Goal: Task Accomplishment & Management: Use online tool/utility

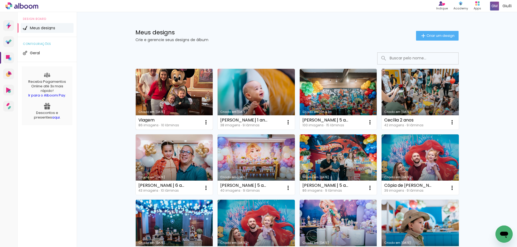
scroll to position [27, 0]
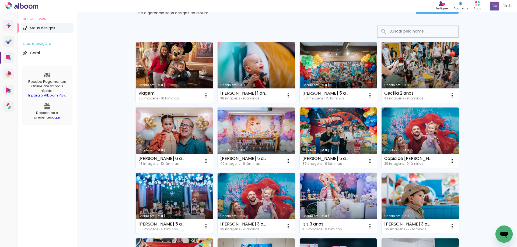
click at [185, 195] on link "Criado em [DATE]" at bounding box center [174, 203] width 77 height 61
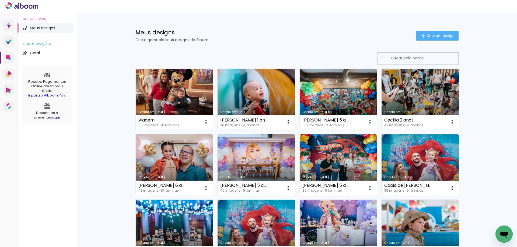
click at [167, 85] on link "Criado em [DATE]" at bounding box center [174, 99] width 77 height 61
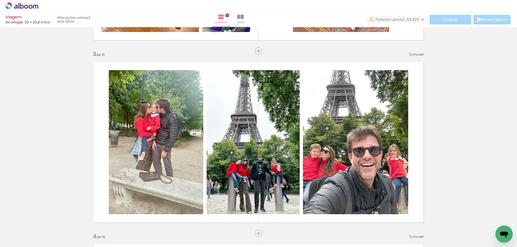
scroll to position [377, 0]
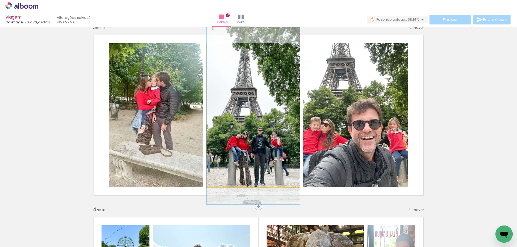
drag, startPoint x: 262, startPoint y: 154, endPoint x: 267, endPoint y: 154, distance: 4.6
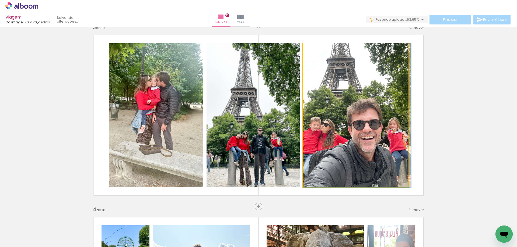
drag, startPoint x: 356, startPoint y: 163, endPoint x: 356, endPoint y: 160, distance: 3.0
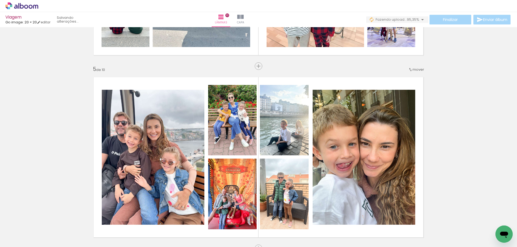
scroll to position [726, 0]
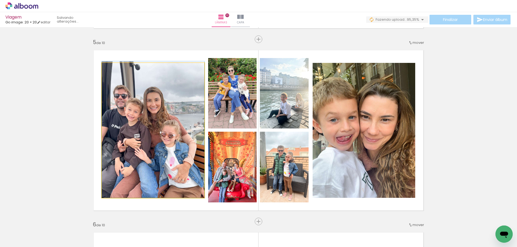
drag, startPoint x: 155, startPoint y: 149, endPoint x: 161, endPoint y: 145, distance: 7.2
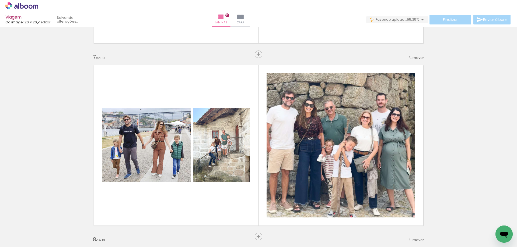
scroll to position [1130, 0]
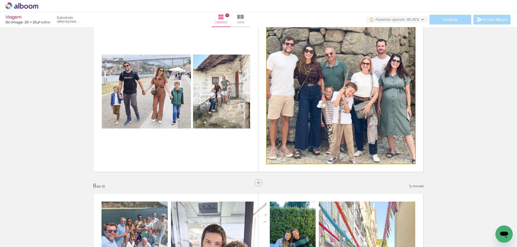
drag, startPoint x: 330, startPoint y: 109, endPoint x: 333, endPoint y: 109, distance: 3.3
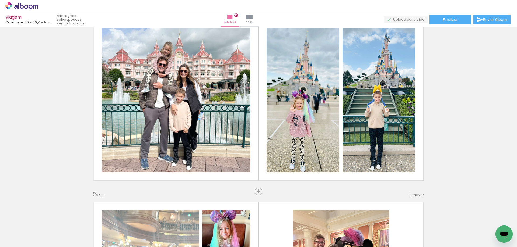
scroll to position [0, 0]
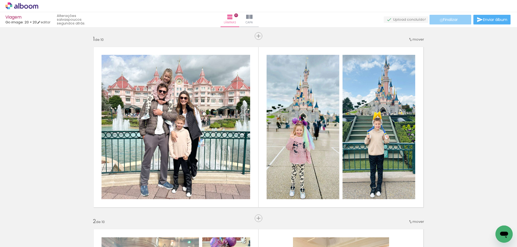
click at [439, 20] on paper-button "Finalizar" at bounding box center [450, 20] width 42 height 10
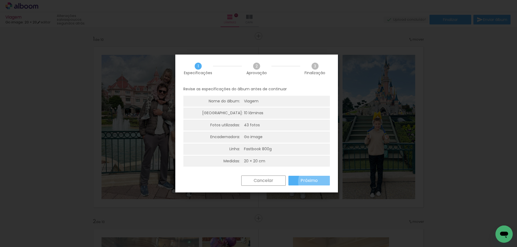
click at [319, 182] on paper-button "Próximo" at bounding box center [308, 181] width 41 height 10
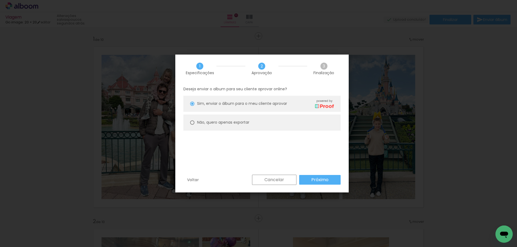
click at [0, 0] on slot "Próximo" at bounding box center [0, 0] width 0 height 0
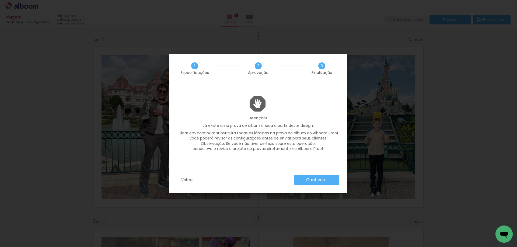
click at [0, 0] on slot "Continuar" at bounding box center [0, 0] width 0 height 0
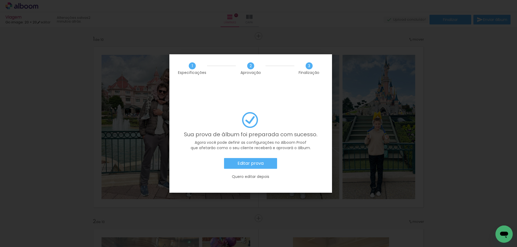
scroll to position [0, 1018]
click at [0, 0] on slot "Editar prova" at bounding box center [0, 0] width 0 height 0
